Goal: Information Seeking & Learning: Stay updated

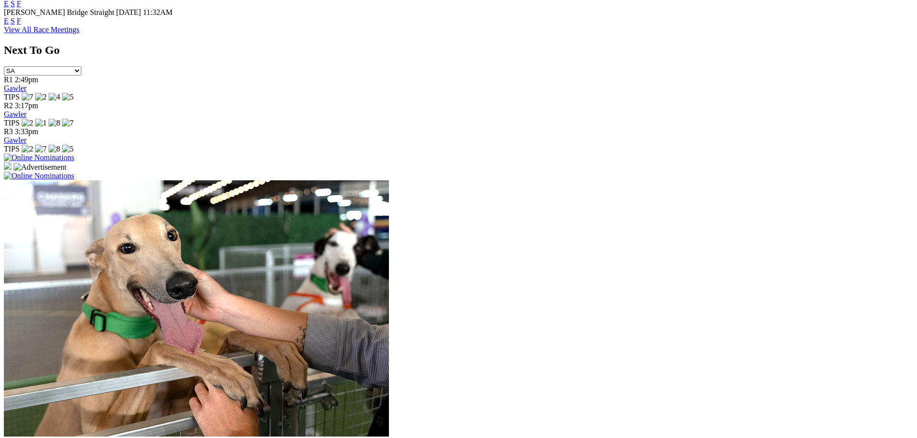
scroll to position [626, 0]
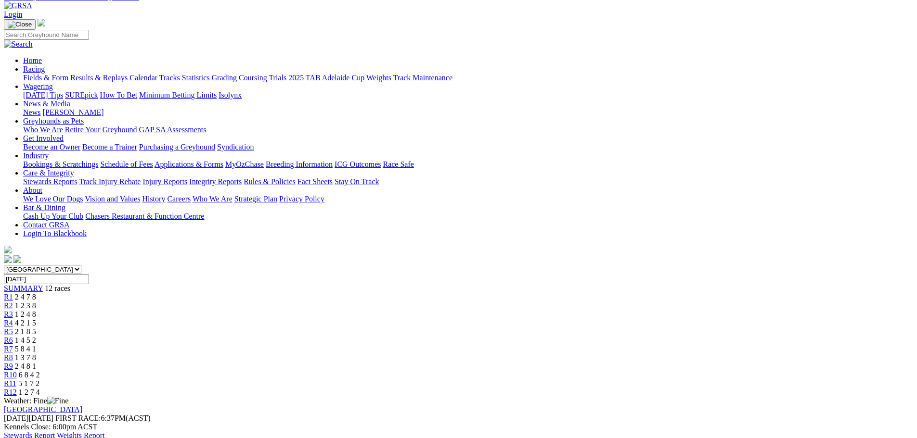
scroll to position [48, 0]
click at [36, 320] on span "4 2 1 5" at bounding box center [25, 324] width 21 height 8
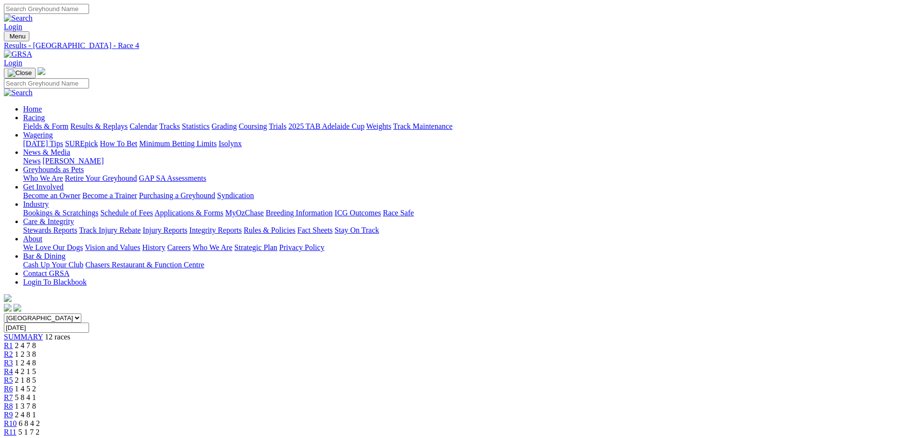
click at [36, 359] on span "1 2 4 8" at bounding box center [25, 363] width 21 height 8
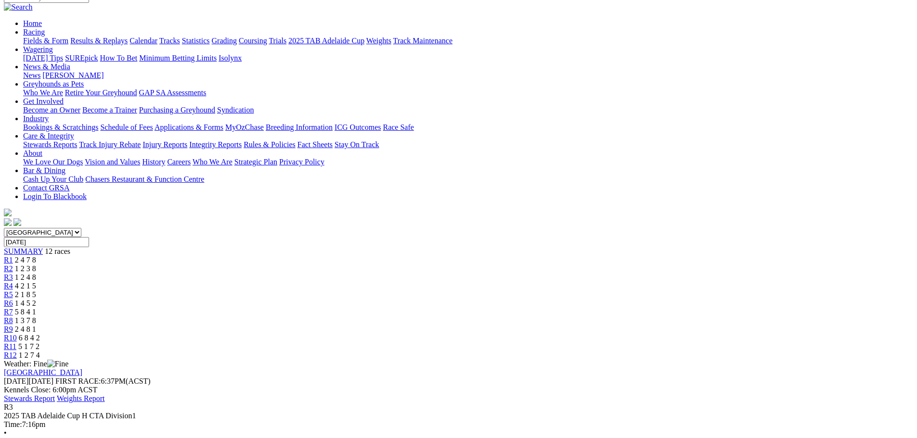
scroll to position [96, 0]
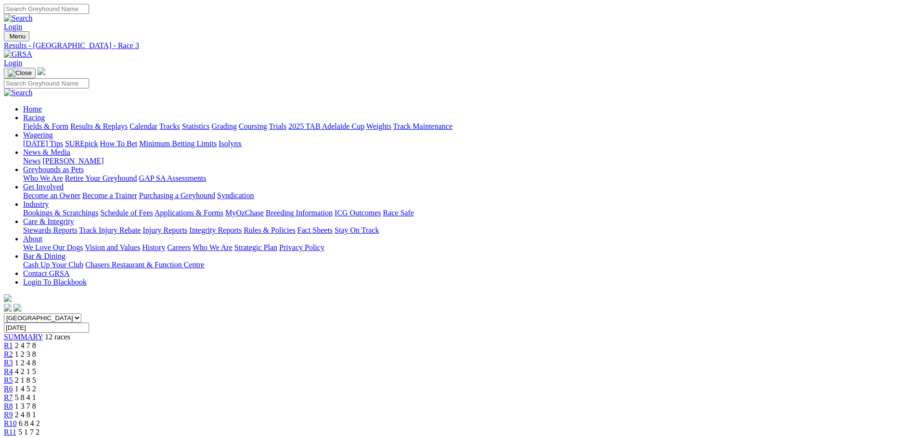
scroll to position [23, 0]
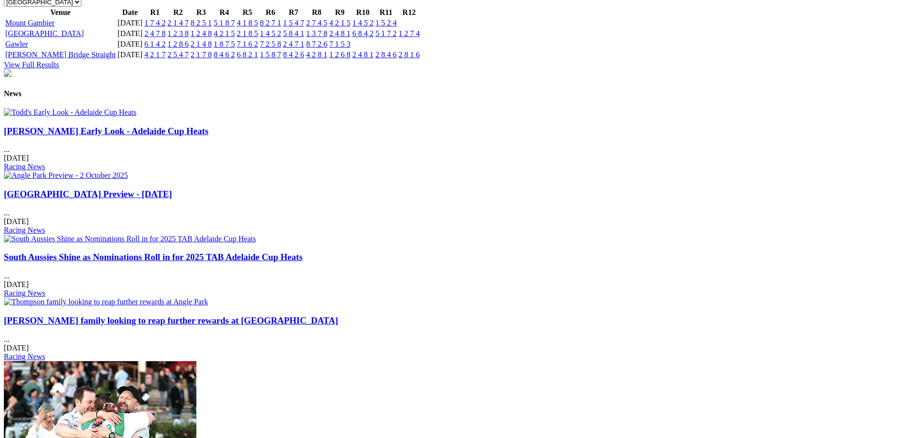
scroll to position [1108, 0]
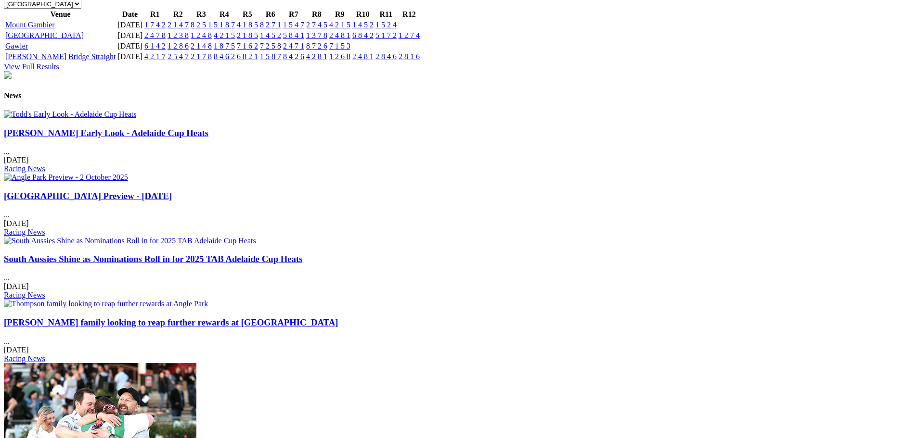
click at [136, 110] on img at bounding box center [70, 114] width 132 height 9
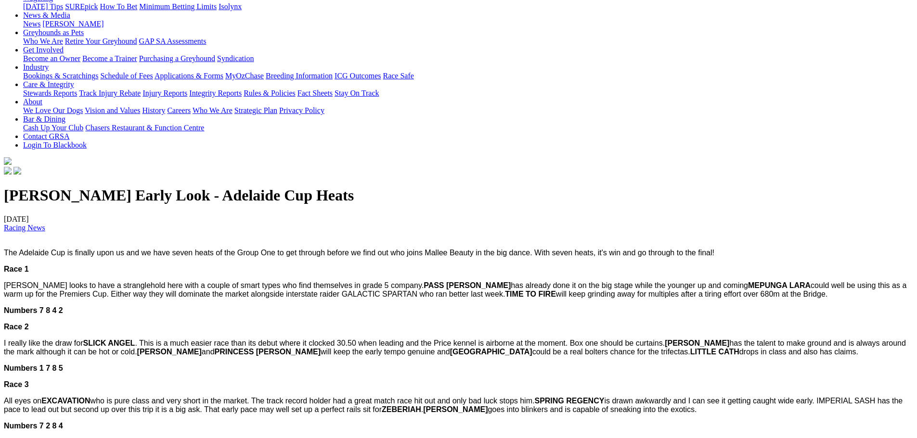
scroll to position [337, 0]
